Goal: Task Accomplishment & Management: Use online tool/utility

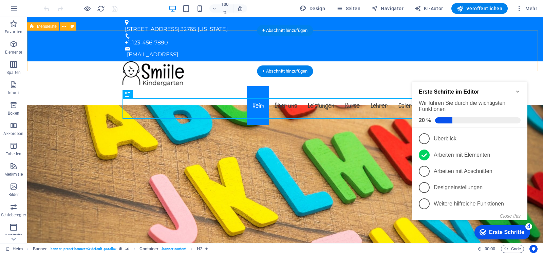
click at [513, 61] on div "Speisekarte Heim Über uns Leistungen Kurse Lehrer Galerie Kontakt" at bounding box center [285, 94] width 516 height 66
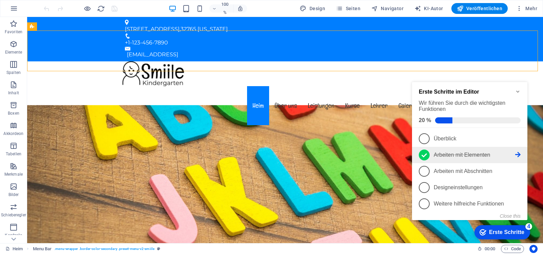
click at [423, 150] on icon at bounding box center [424, 155] width 5 height 10
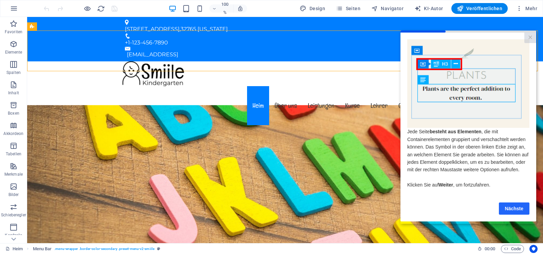
click at [504, 207] on link "Nächste" at bounding box center [514, 208] width 31 height 12
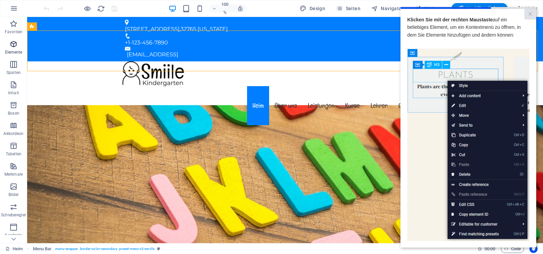
click at [13, 50] on p "Elemente" at bounding box center [13, 52] width 17 height 5
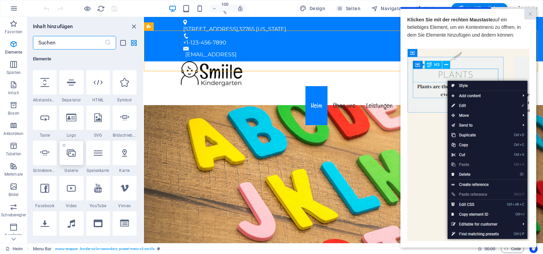
scroll to position [140, 0]
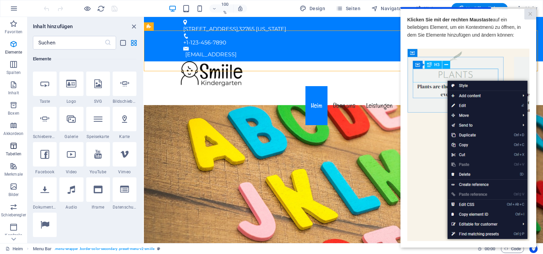
click at [14, 154] on font "Tabellen" at bounding box center [14, 154] width 16 height 5
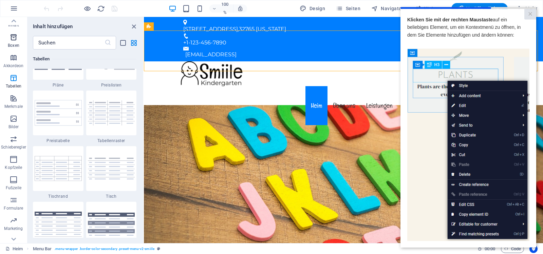
scroll to position [79, 0]
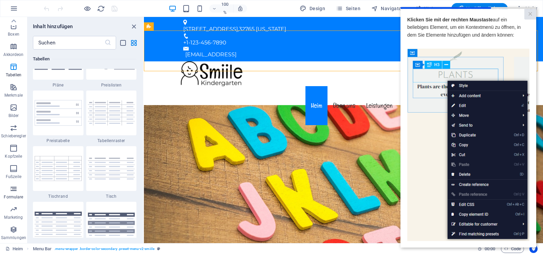
click at [10, 191] on icon "button" at bounding box center [14, 189] width 8 height 8
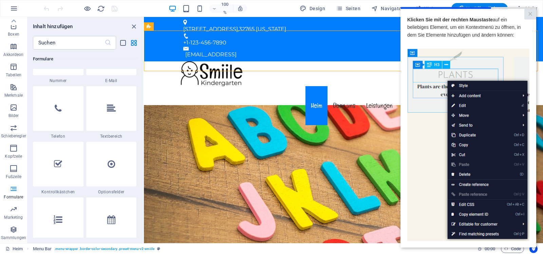
scroll to position [5227, 0]
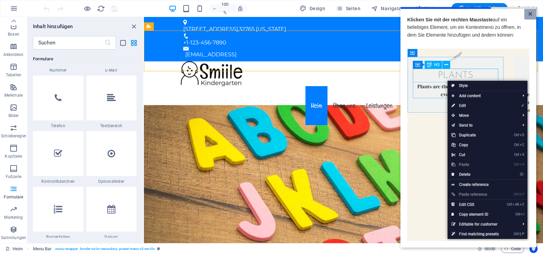
click at [528, 14] on font "×" at bounding box center [530, 13] width 4 height 9
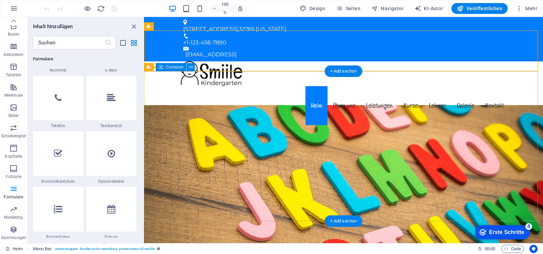
scroll to position [0, 0]
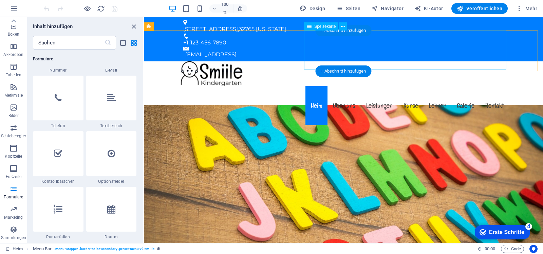
click at [461, 86] on nav "[PERSON_NAME] Über uns Leistungen Kurse Lehrer Galerie Kontakt" at bounding box center [343, 105] width 331 height 39
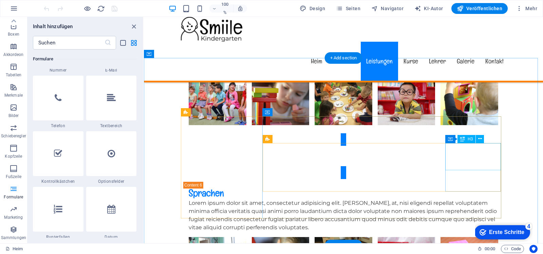
scroll to position [2206, 0]
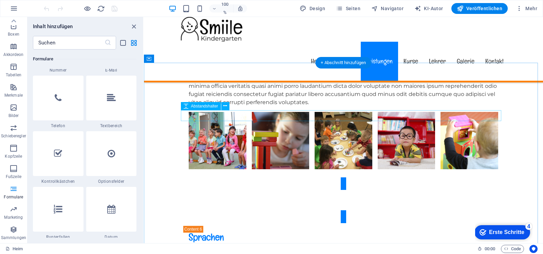
select select "rem"
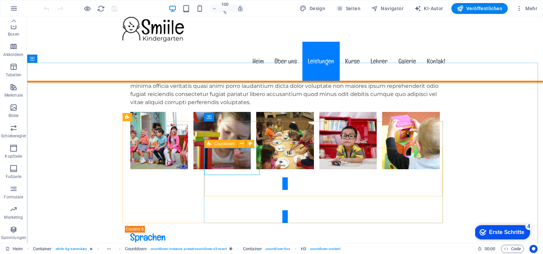
click at [212, 143] on div "Countdown" at bounding box center [220, 144] width 33 height 8
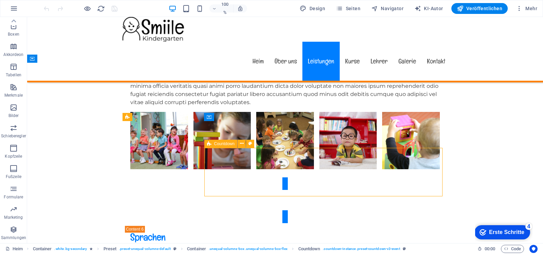
click at [212, 143] on div "Countdown" at bounding box center [220, 144] width 33 height 8
drag, startPoint x: 212, startPoint y: 143, endPoint x: 67, endPoint y: 126, distance: 146.0
click at [212, 143] on div "Countdown" at bounding box center [220, 144] width 33 height 8
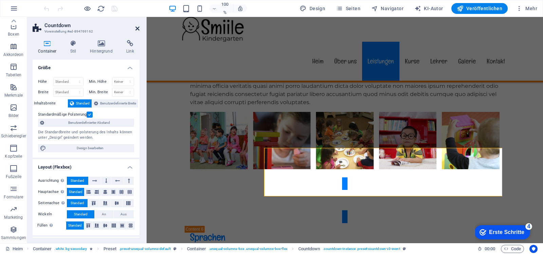
drag, startPoint x: 139, startPoint y: 31, endPoint x: 117, endPoint y: 14, distance: 27.4
click at [139, 31] on icon at bounding box center [137, 28] width 4 height 5
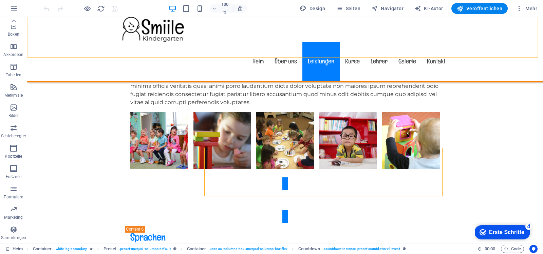
click at [494, 35] on div "Speisekarte Heim Über uns Leistungen Kurse Lehrer Galerie Kontakt" at bounding box center [285, 50] width 516 height 66
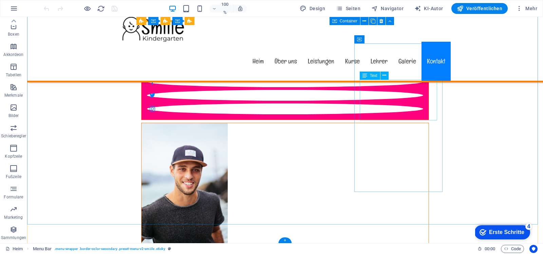
scroll to position [6158, 0]
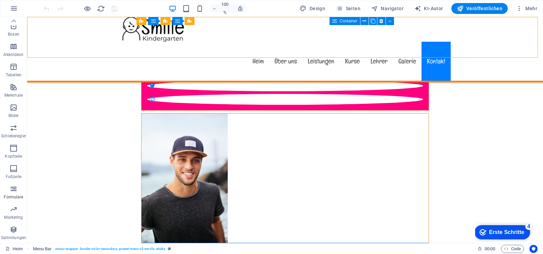
click at [6, 194] on span "Formulare" at bounding box center [13, 193] width 27 height 16
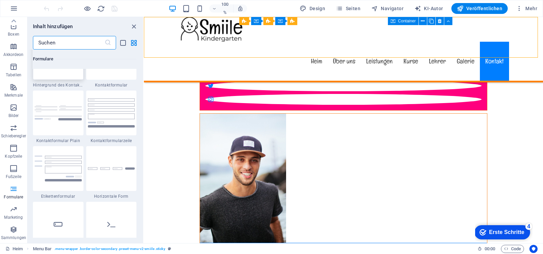
scroll to position [4921, 0]
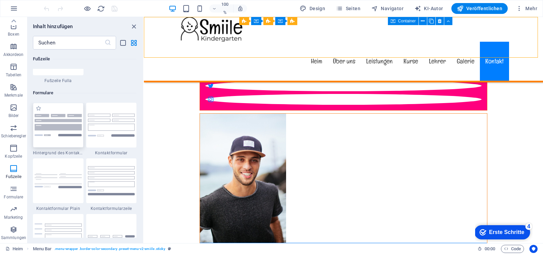
click at [59, 128] on img at bounding box center [58, 125] width 47 height 22
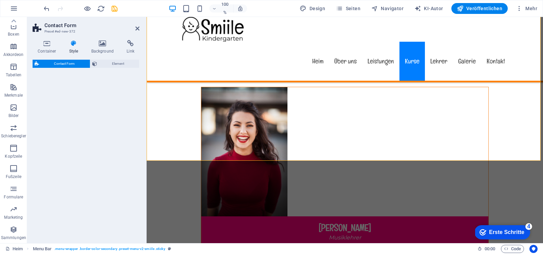
select select "rem"
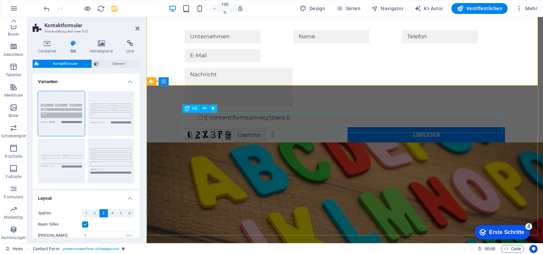
scroll to position [151, 0]
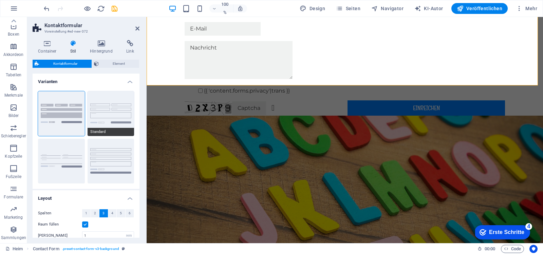
click at [118, 111] on button "Standard" at bounding box center [111, 113] width 47 height 45
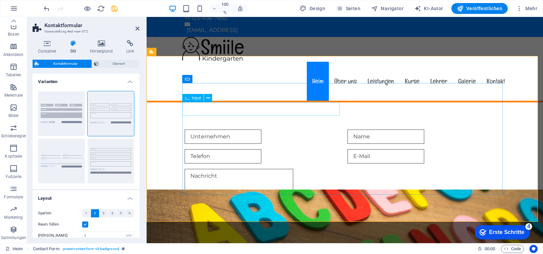
scroll to position [15, 0]
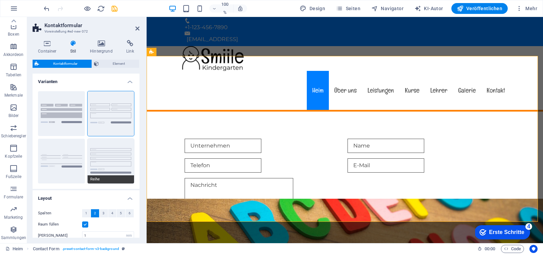
click at [105, 161] on button "Reihe" at bounding box center [111, 161] width 47 height 45
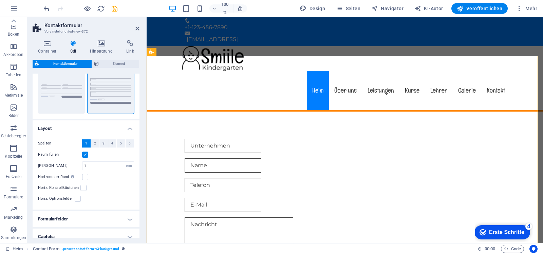
scroll to position [104, 0]
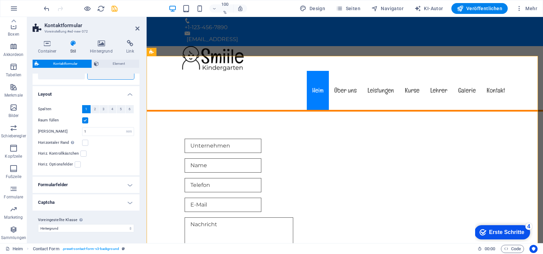
click at [128, 185] on h4 "Formularfelder" at bounding box center [86, 185] width 107 height 16
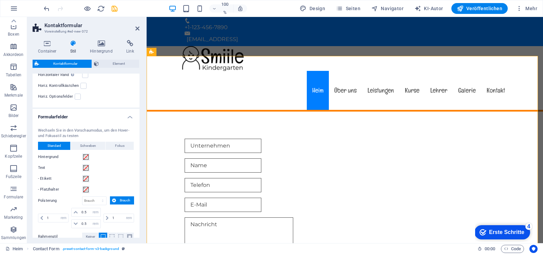
scroll to position [206, 0]
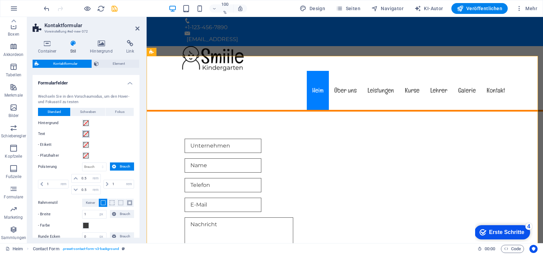
click at [84, 134] on span at bounding box center [85, 133] width 5 height 5
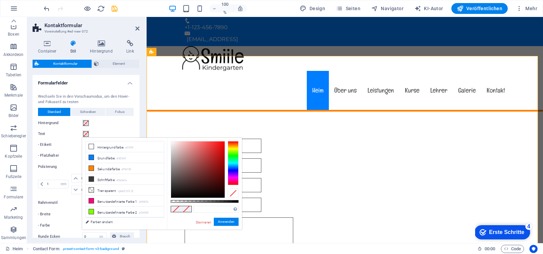
click at [127, 132] on div "Text" at bounding box center [86, 134] width 96 height 8
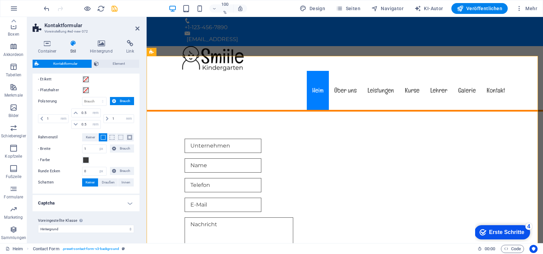
scroll to position [272, 0]
click at [127, 202] on h4 "Captcha" at bounding box center [86, 202] width 107 height 16
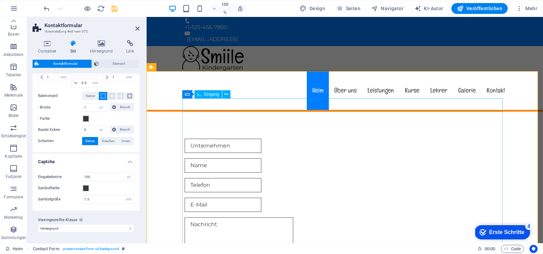
scroll to position [0, 0]
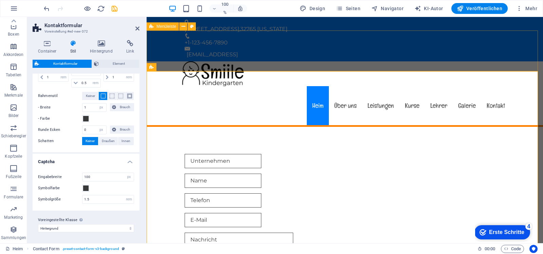
click at [534, 61] on div "Speisekarte Heim Über uns Leistungen Kurse Lehrer Galerie Kontakt" at bounding box center [345, 94] width 396 height 66
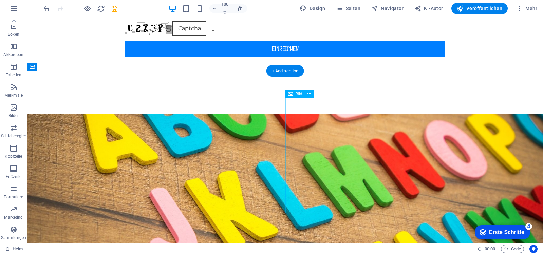
scroll to position [373, 0]
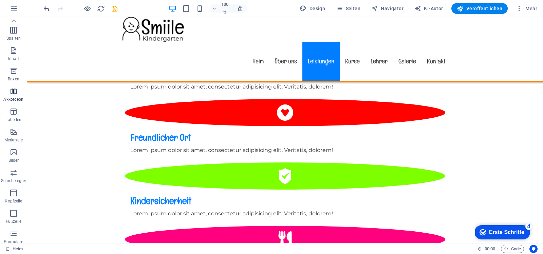
scroll to position [0, 0]
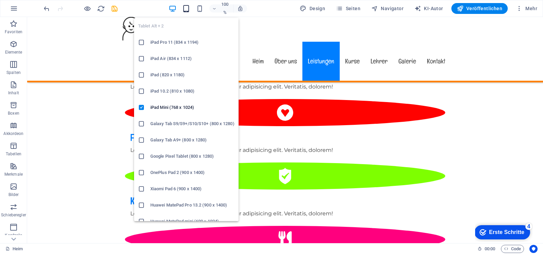
click at [186, 10] on icon "button" at bounding box center [186, 9] width 8 height 8
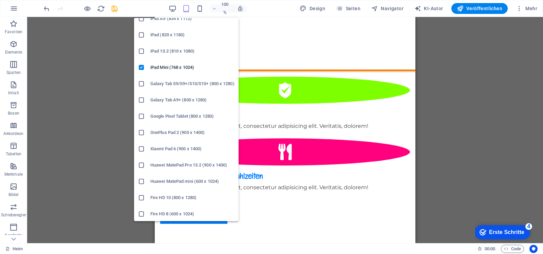
scroll to position [41, 0]
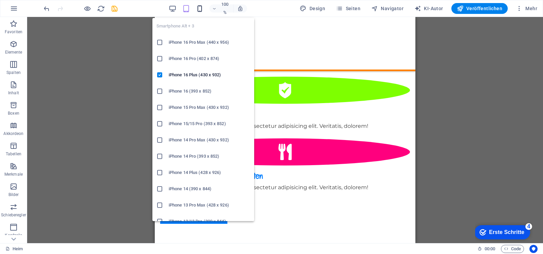
click at [203, 11] on icon "button" at bounding box center [200, 9] width 8 height 8
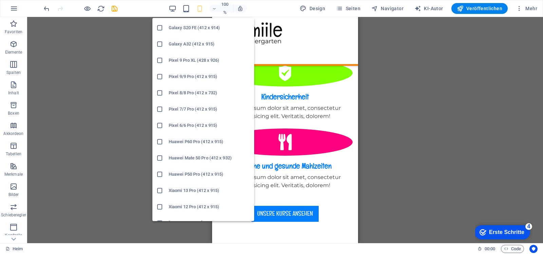
scroll to position [334, 0]
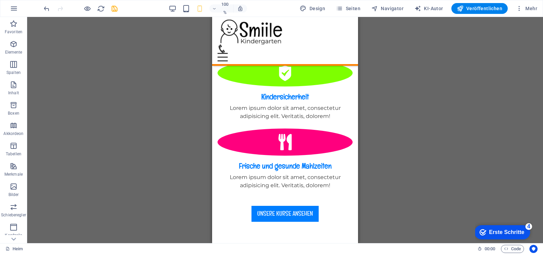
click at [155, 6] on div "100 % Design Seiten Navigator KI-Autor Veröffentlichen Mehr" at bounding box center [291, 8] width 498 height 11
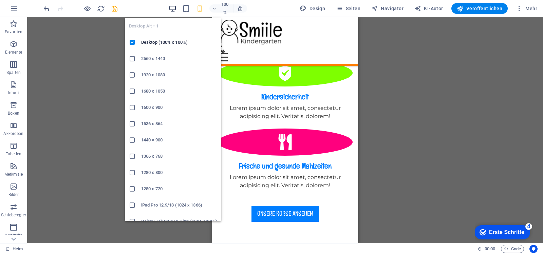
click at [176, 10] on icon "button" at bounding box center [173, 9] width 8 height 8
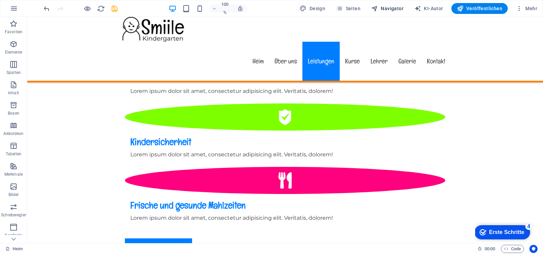
click at [389, 7] on font "Navigator" at bounding box center [392, 8] width 23 height 5
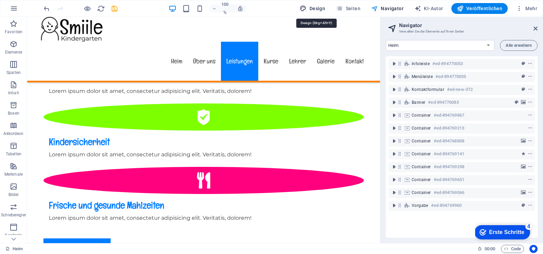
click at [322, 7] on font "Design" at bounding box center [318, 8] width 16 height 5
select select "px"
select select "400"
select select "px"
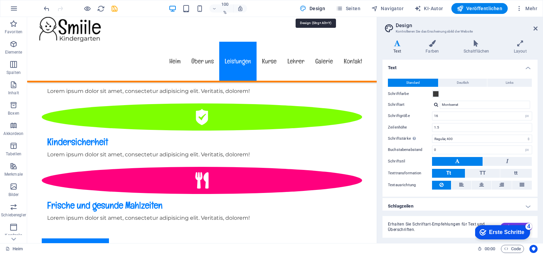
drag, startPoint x: 322, startPoint y: 7, endPoint x: 318, endPoint y: 7, distance: 4.4
click at [318, 7] on font "Design" at bounding box center [318, 8] width 16 height 5
click at [478, 84] on button "Deutlich" at bounding box center [463, 83] width 49 height 8
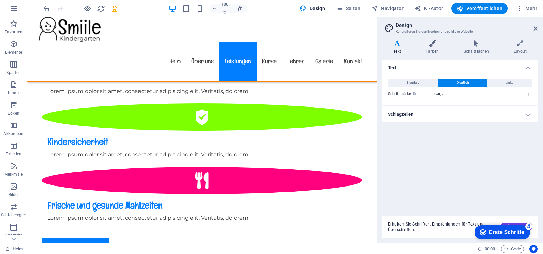
click at [514, 126] on div "Text Standard Deutlich Links Schriftfarbe Schriftart Montserrat Schriftgröße 16…" at bounding box center [460, 135] width 155 height 151
click at [478, 52] on font "Schaltflächen" at bounding box center [477, 51] width 26 height 5
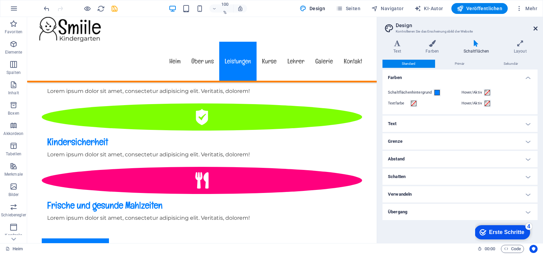
click at [536, 31] on icon at bounding box center [536, 28] width 4 height 5
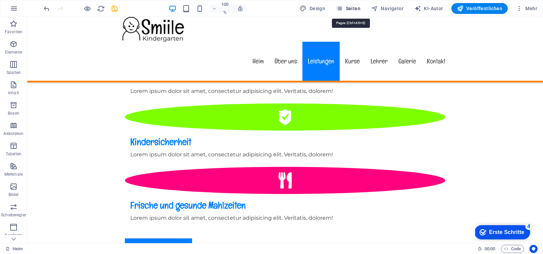
click at [351, 5] on span "Seiten" at bounding box center [348, 8] width 24 height 7
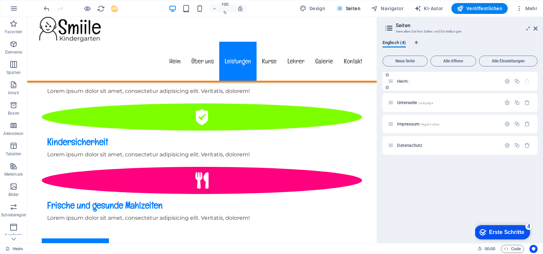
click at [397, 82] on font "Heim" at bounding box center [402, 81] width 11 height 5
click at [394, 82] on div "Heim /" at bounding box center [444, 81] width 113 height 8
click at [391, 82] on icon at bounding box center [391, 81] width 6 height 6
click at [406, 81] on font "Heim" at bounding box center [402, 81] width 11 height 5
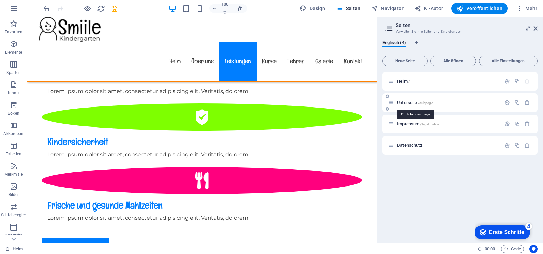
click at [406, 102] on font "Unterseite" at bounding box center [407, 102] width 20 height 5
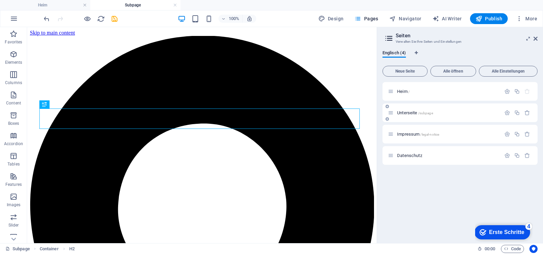
scroll to position [0, 0]
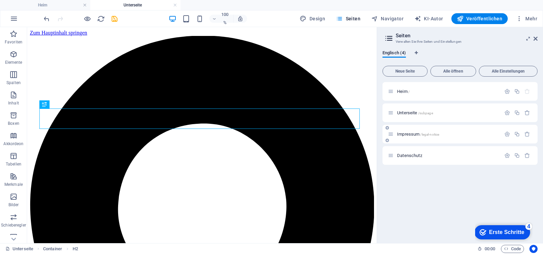
click at [403, 132] on font "Impressum" at bounding box center [408, 134] width 22 height 5
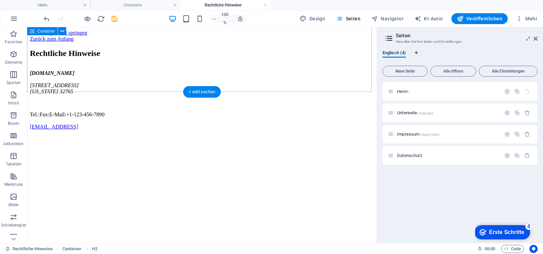
scroll to position [102, 0]
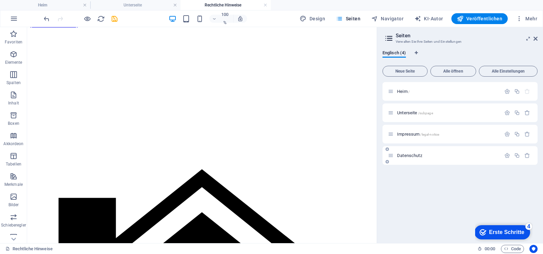
click at [415, 155] on font "Datenschutz" at bounding box center [409, 155] width 25 height 5
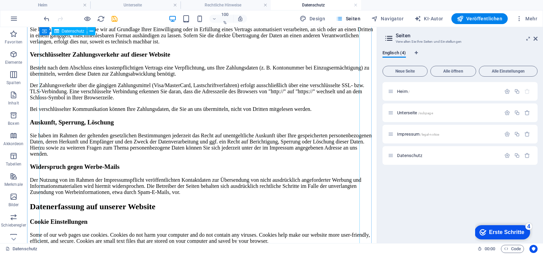
scroll to position [713, 0]
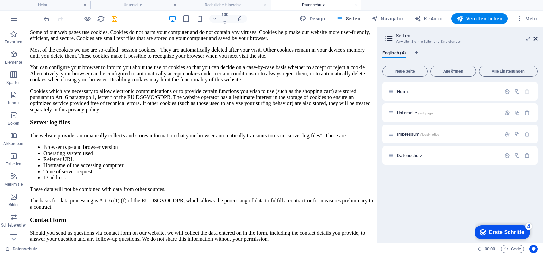
click at [537, 40] on icon at bounding box center [536, 38] width 4 height 5
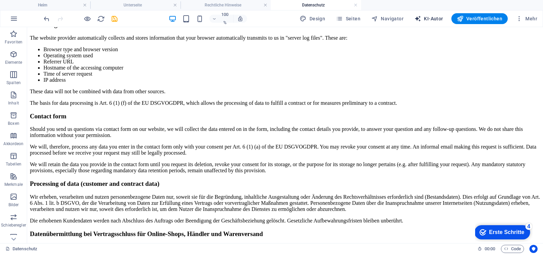
click at [435, 20] on font "KI-Autor" at bounding box center [433, 18] width 19 height 5
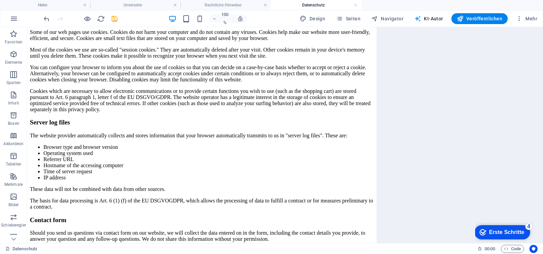
select select "English"
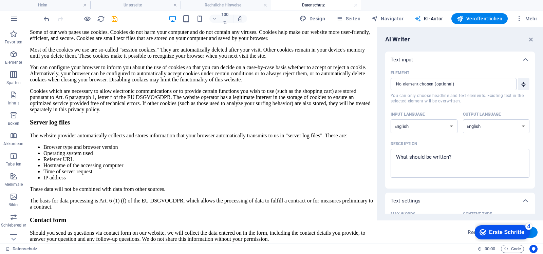
scroll to position [0, 0]
click at [451, 128] on select "albanisch Arabisch Armenisch Awadhi Aserbaidschanisch Baschkirisch baskisch Wei…" at bounding box center [424, 126] width 67 height 14
click at [495, 127] on select "albanisch Arabisch Armenisch Awadhi Aserbaidschanisch Baschkirisch baskisch Wei…" at bounding box center [496, 126] width 67 height 14
select select "German"
click at [463, 119] on select "albanisch Arabisch Armenisch Awadhi Aserbaidschanisch Baschkirisch baskisch Wei…" at bounding box center [496, 126] width 67 height 14
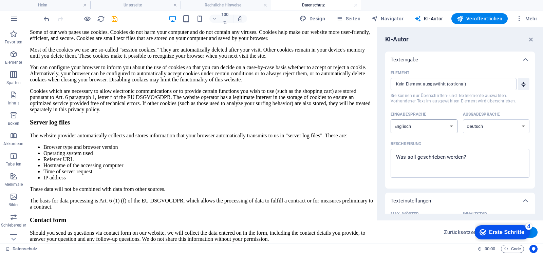
click at [429, 127] on select "albanisch Arabisch Armenisch Awadhi Aserbaidschanisch Baschkirisch baskisch Wei…" at bounding box center [424, 126] width 67 height 14
click at [425, 128] on select "albanisch Arabisch Armenisch Awadhi Aserbaidschanisch Baschkirisch baskisch Wei…" at bounding box center [424, 126] width 67 height 14
click at [430, 129] on select "albanisch Arabisch Armenisch Awadhi Aserbaidschanisch Baschkirisch baskisch Wei…" at bounding box center [424, 126] width 67 height 14
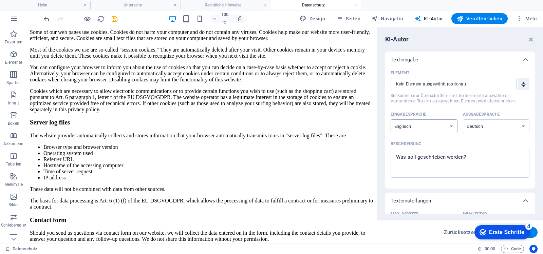
select select "German"
click at [391, 119] on select "albanisch Arabisch Armenisch Awadhi Aserbaidschanisch Baschkirisch baskisch Wei…" at bounding box center [424, 126] width 67 height 14
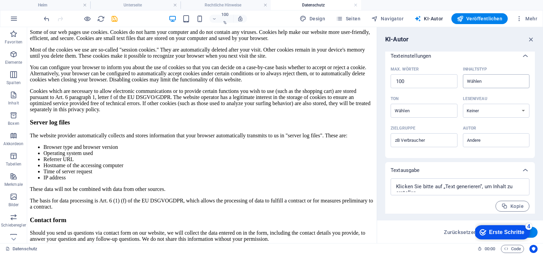
scroll to position [148, 0]
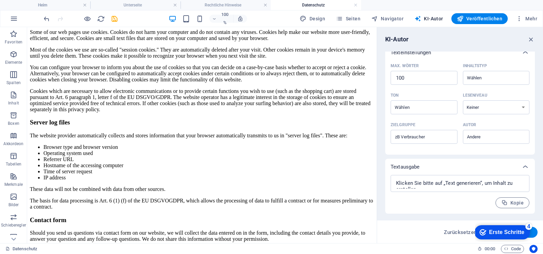
click at [500, 56] on div "Texteinstellungen" at bounding box center [460, 52] width 150 height 16
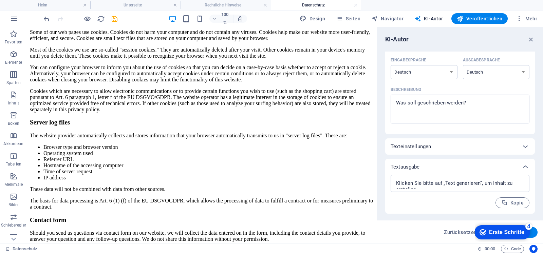
scroll to position [54, 0]
click at [526, 17] on font "Mehr" at bounding box center [531, 18] width 12 height 5
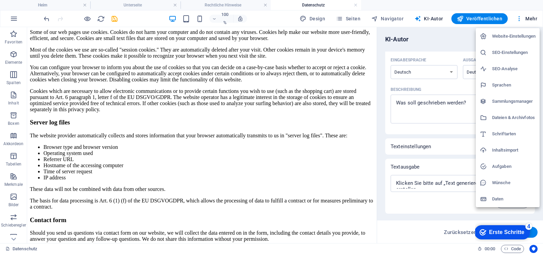
click at [518, 53] on font "SEO-Einstellungen" at bounding box center [510, 52] width 36 height 5
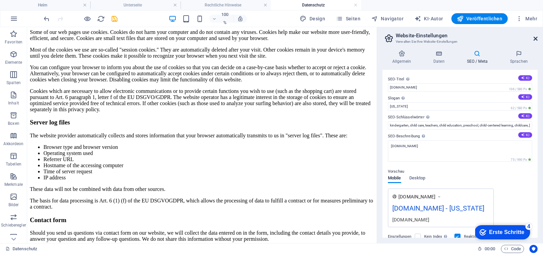
click at [535, 38] on icon at bounding box center [536, 38] width 4 height 5
